Goal: Task Accomplishment & Management: Manage account settings

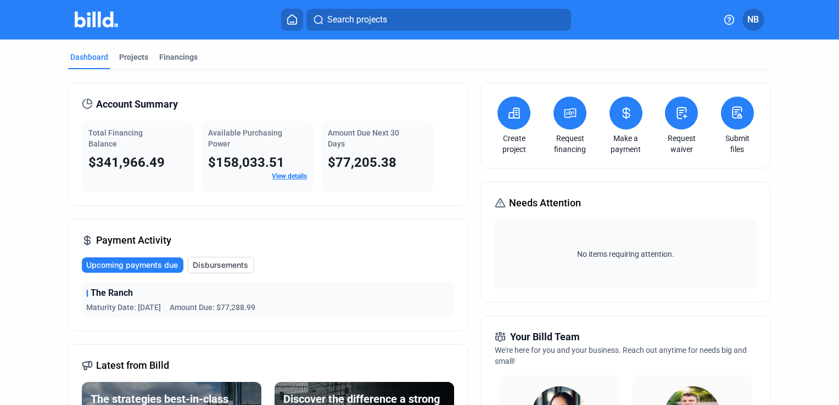
scroll to position [55, 0]
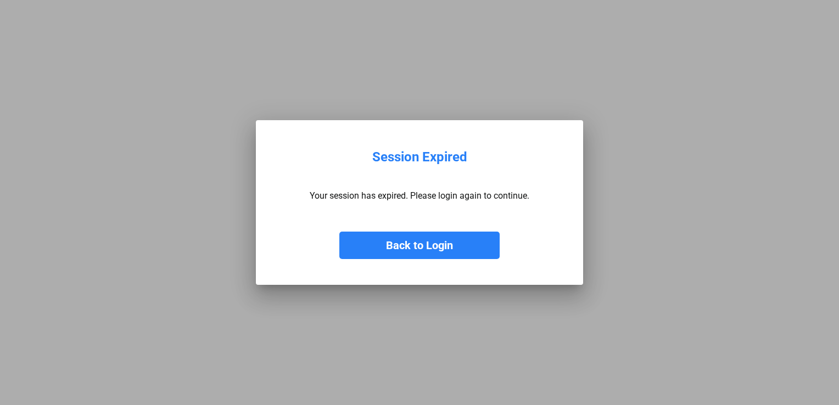
click at [439, 241] on button "Back to Login" at bounding box center [419, 245] width 160 height 27
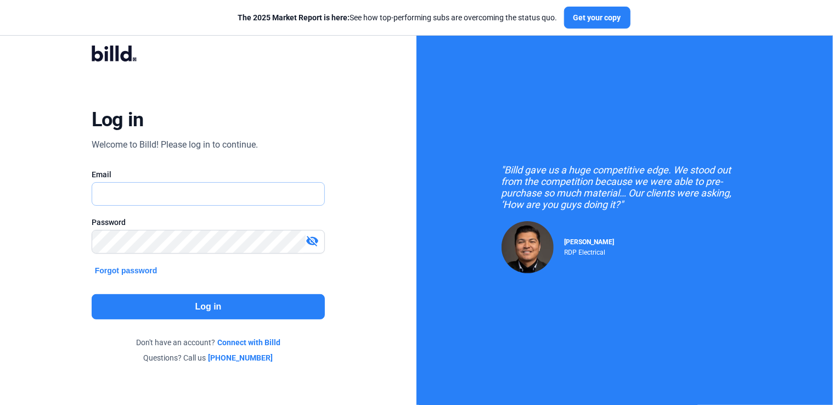
click at [160, 185] on input "text" at bounding box center [208, 194] width 233 height 23
type input "[PERSON_NAME][EMAIL_ADDRESS][DOMAIN_NAME]"
click at [202, 300] on button "Log in" at bounding box center [209, 306] width 234 height 25
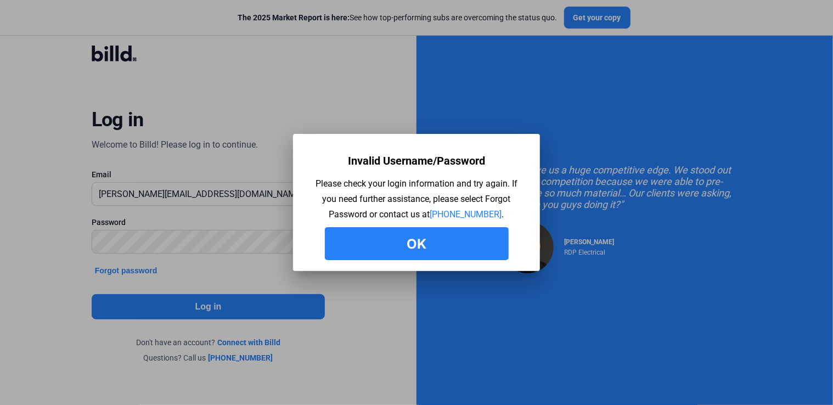
drag, startPoint x: 457, startPoint y: 246, endPoint x: 382, endPoint y: 218, distance: 80.0
click at [457, 246] on button "Ok" at bounding box center [417, 243] width 184 height 33
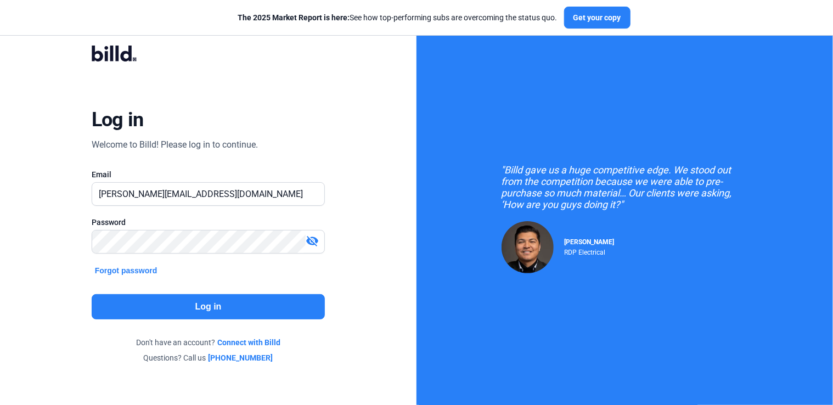
click at [215, 302] on button "Log in" at bounding box center [209, 306] width 234 height 25
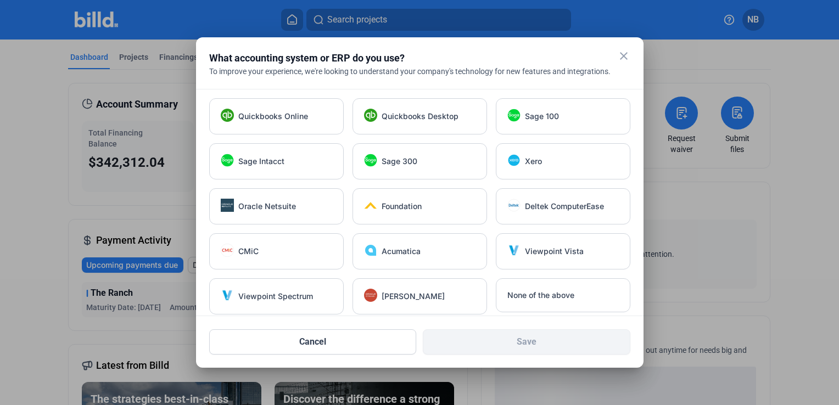
click at [620, 54] on mat-icon "close" at bounding box center [623, 55] width 13 height 13
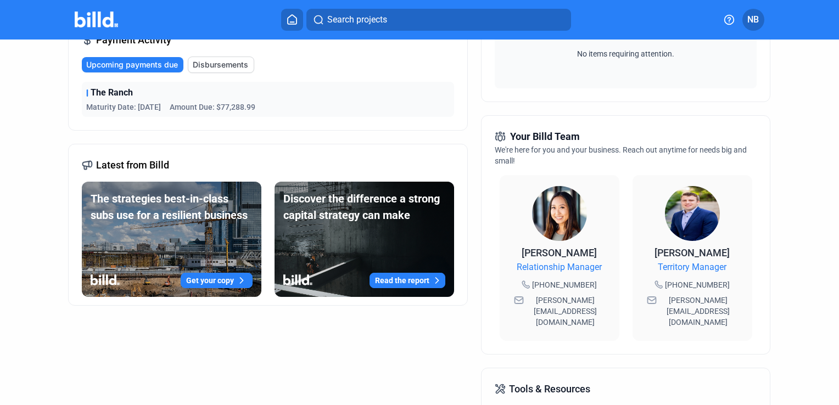
scroll to position [220, 0]
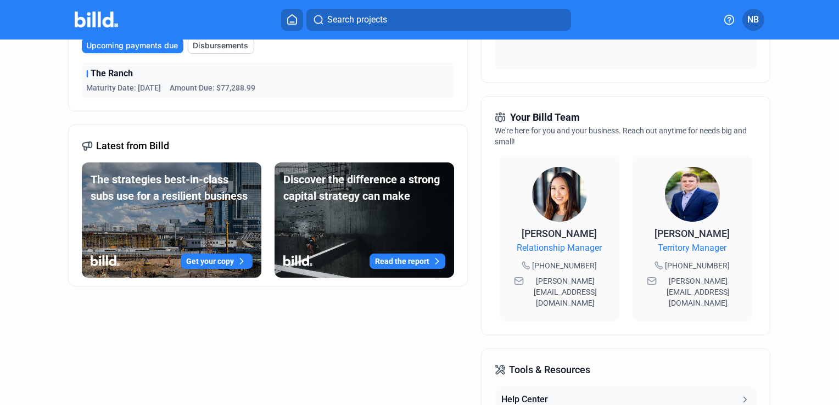
click at [800, 197] on div "Dashboard Projects Financings Account Summary Total Financing Balance $342,312.…" at bounding box center [419, 194] width 839 height 748
